Goal: Information Seeking & Learning: Learn about a topic

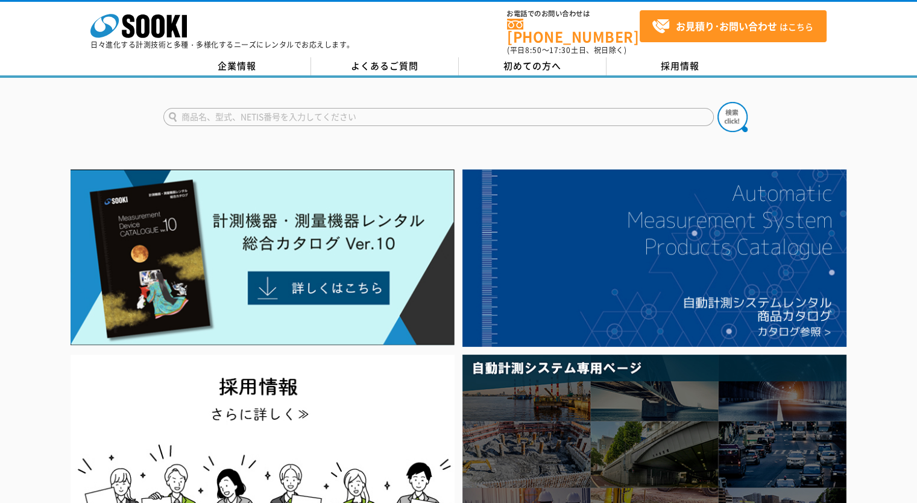
click at [347, 109] on input "text" at bounding box center [438, 117] width 550 height 18
type input "PERI insite"
click at [717, 102] on button at bounding box center [732, 117] width 30 height 30
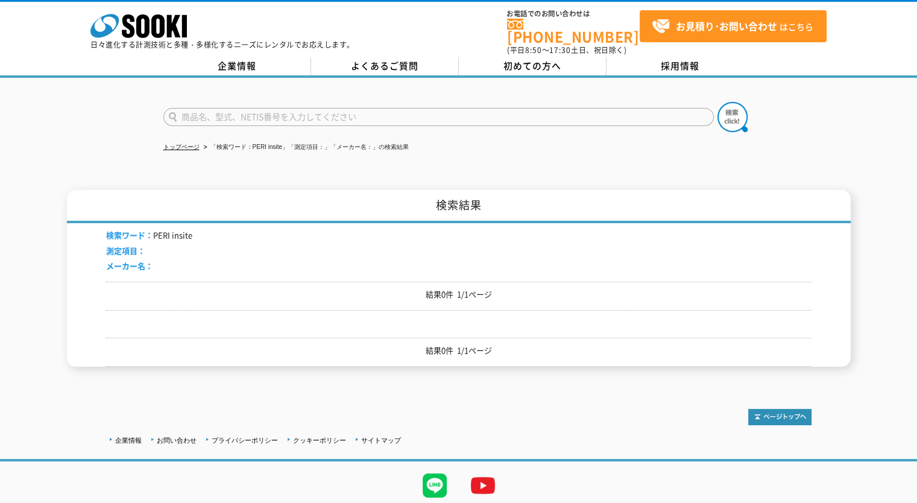
drag, startPoint x: 226, startPoint y: 92, endPoint x: 224, endPoint y: 110, distance: 18.2
click at [225, 101] on div at bounding box center [458, 107] width 917 height 58
click at [224, 112] on input "text" at bounding box center [438, 117] width 550 height 18
type input "PERI"
click at [717, 102] on button at bounding box center [732, 117] width 30 height 30
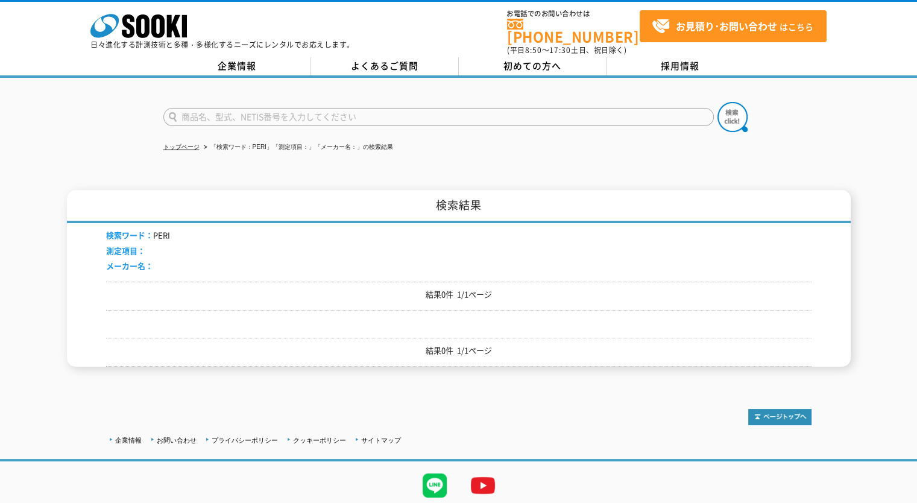
click at [232, 110] on input "text" at bounding box center [438, 117] width 550 height 18
type input "z"
type input "ｚ"
type input "沿"
type input "締固め"
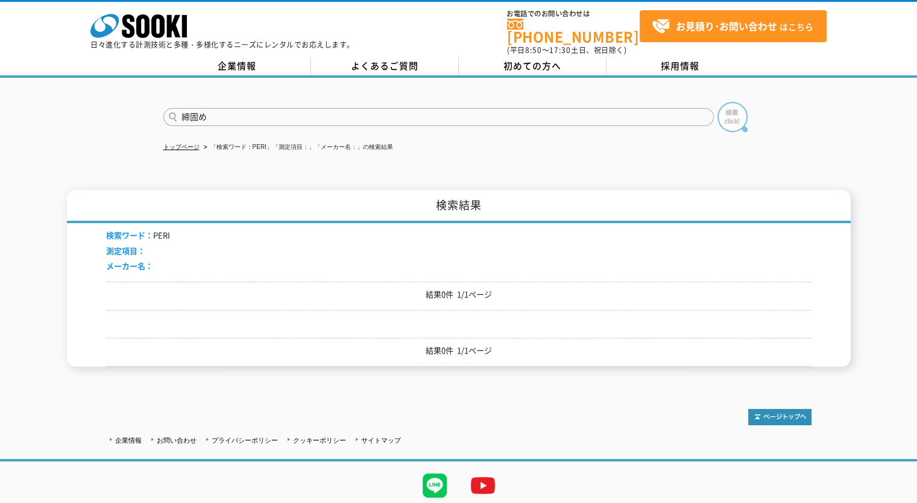
click at [733, 110] on img at bounding box center [732, 117] width 30 height 30
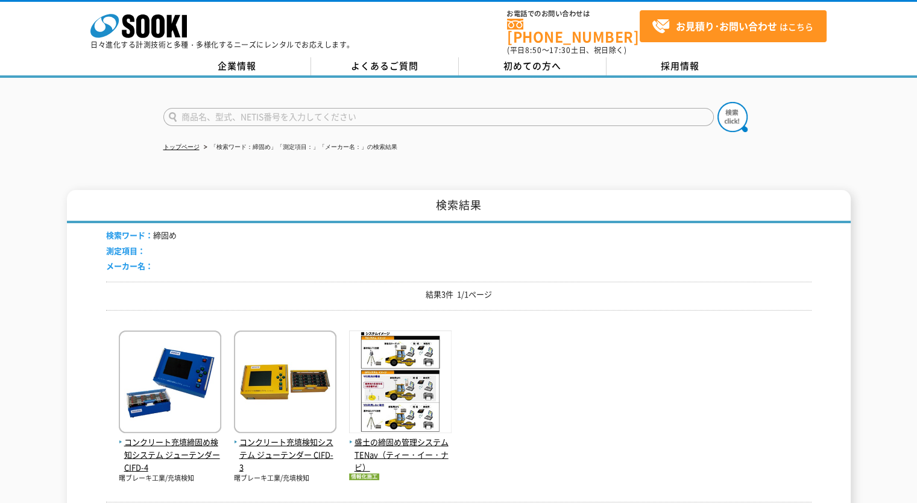
click at [263, 111] on input "text" at bounding box center [438, 117] width 550 height 18
type input "PERI"
click at [717, 102] on button at bounding box center [732, 117] width 30 height 30
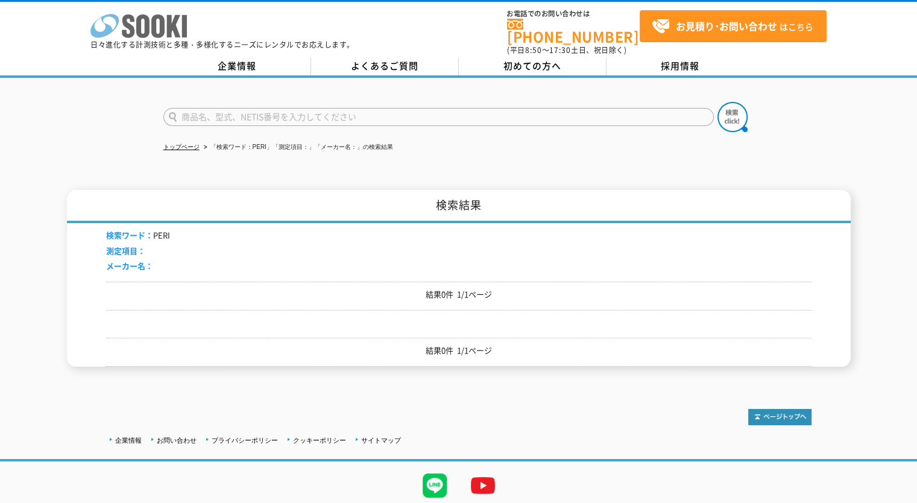
click at [161, 20] on icon at bounding box center [157, 26] width 13 height 24
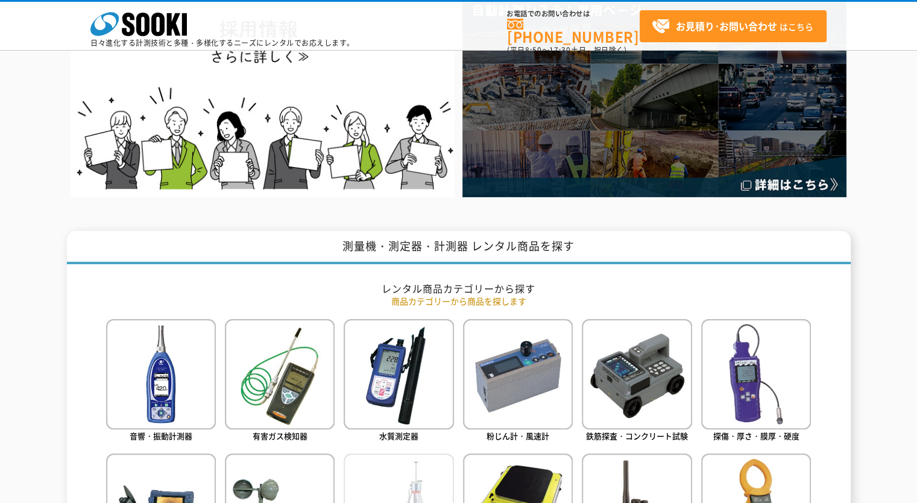
scroll to position [603, 0]
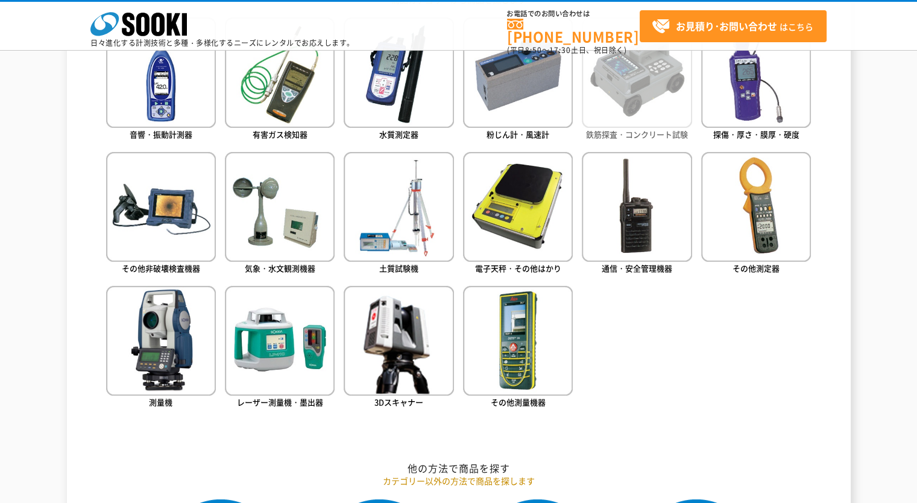
click at [637, 107] on img at bounding box center [637, 72] width 110 height 110
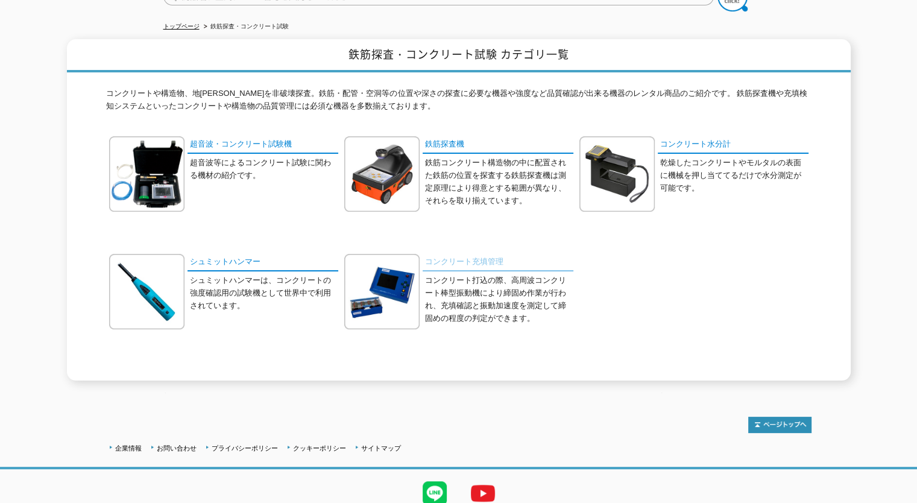
click at [461, 254] on link "コンクリート充填管理" at bounding box center [498, 262] width 151 height 17
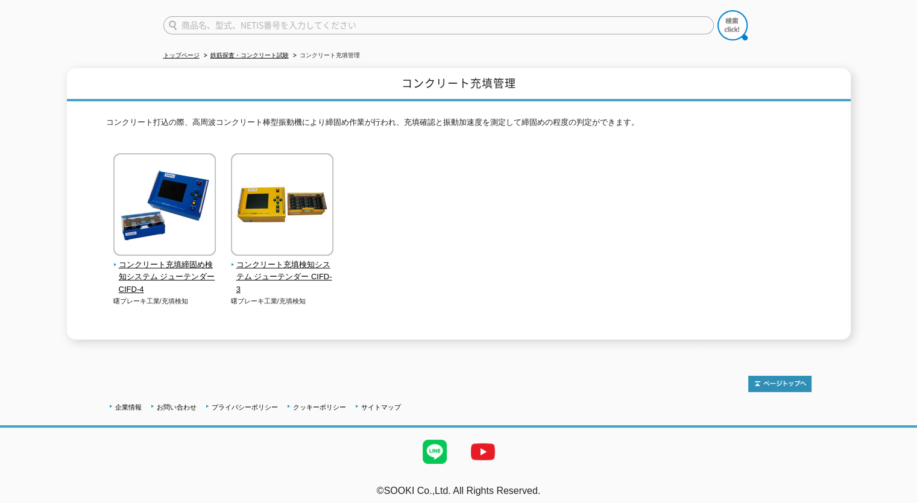
scroll to position [31, 0]
